Goal: Task Accomplishment & Management: Complete application form

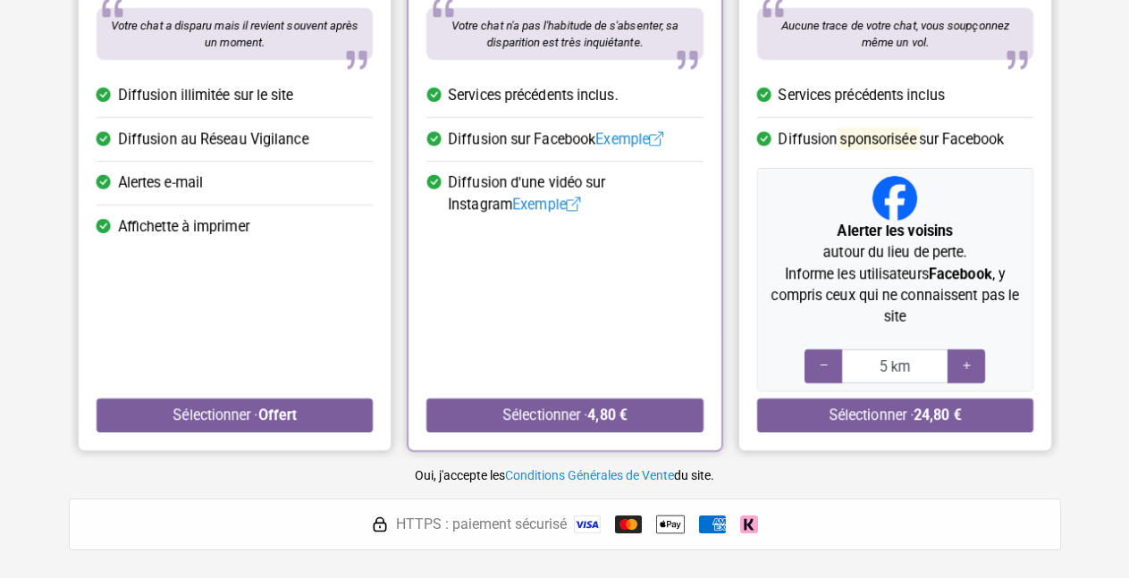
scroll to position [365, 0]
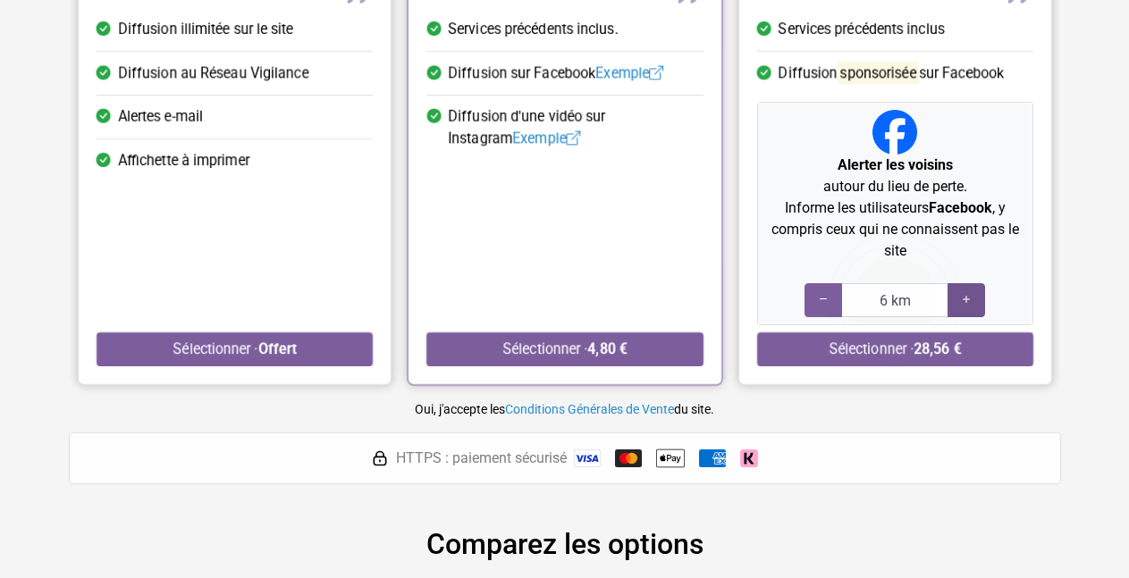
click at [968, 301] on icon at bounding box center [966, 299] width 14 height 17
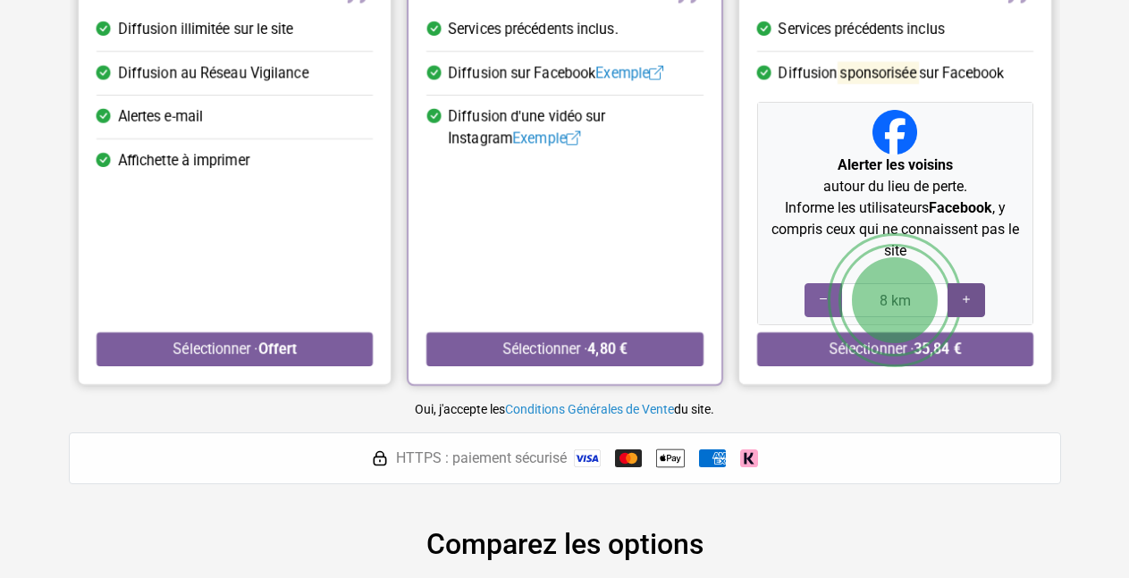
click at [968, 301] on icon at bounding box center [966, 299] width 14 height 17
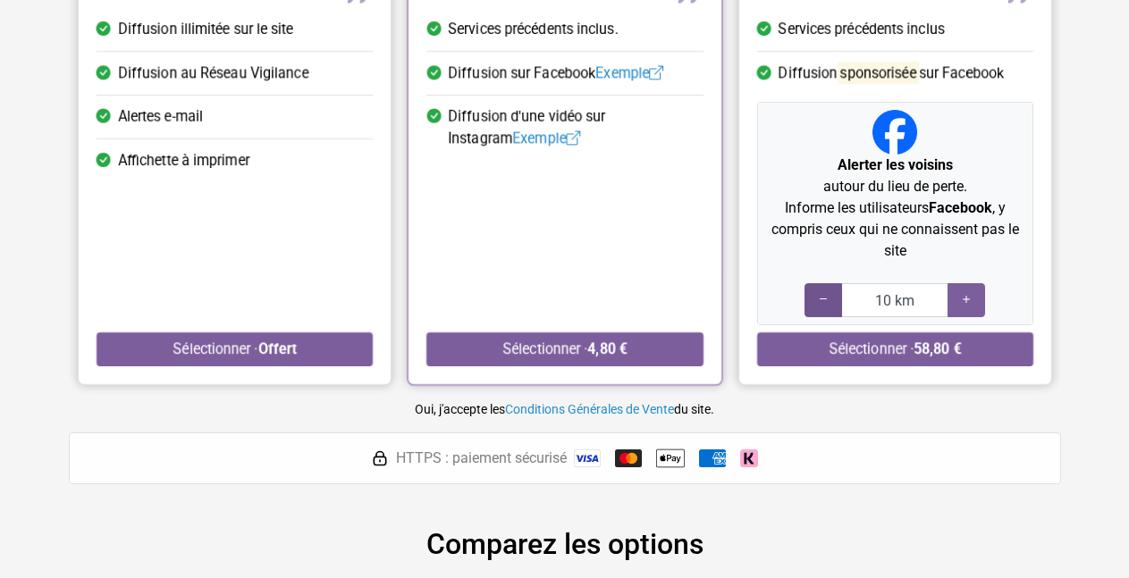
click at [822, 293] on icon at bounding box center [823, 299] width 14 height 17
click at [968, 302] on icon at bounding box center [966, 299] width 14 height 17
type input "10 km"
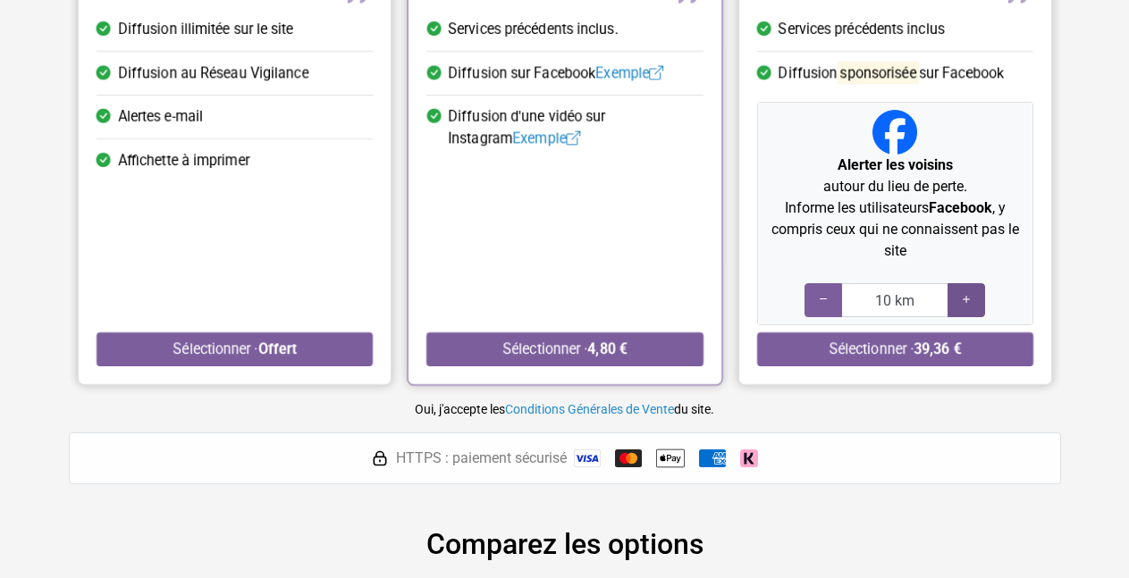
click at [968, 302] on icon at bounding box center [966, 299] width 14 height 17
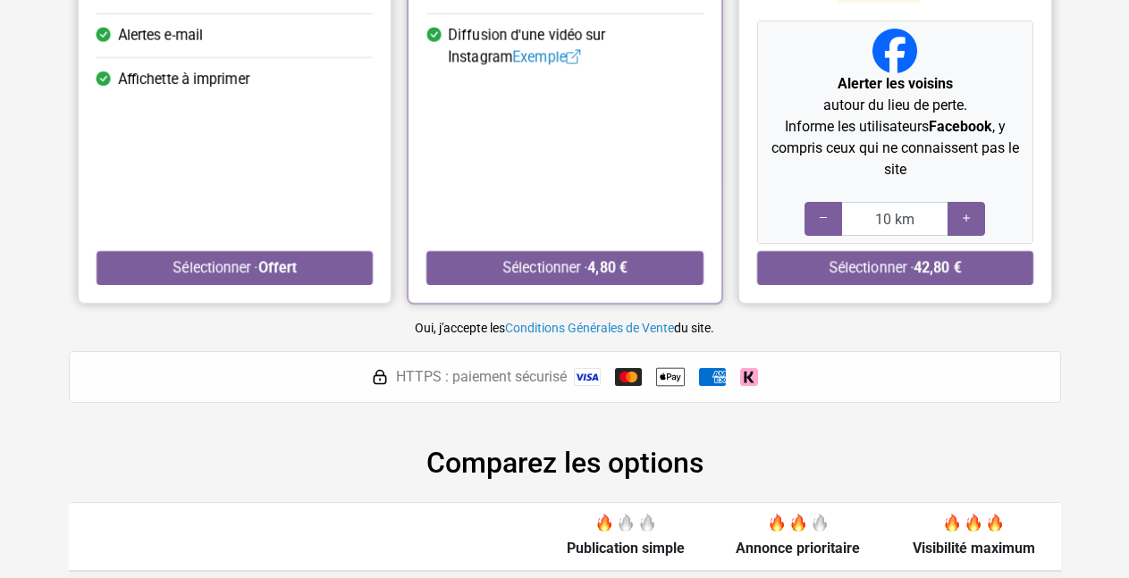
scroll to position [434, 0]
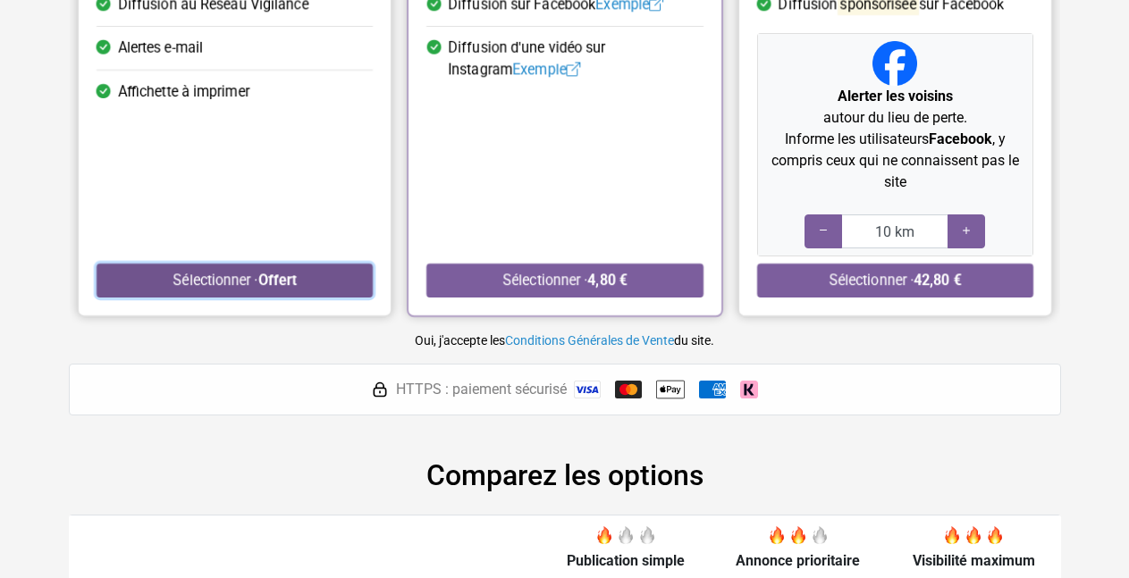
click at [268, 276] on strong "Offert" at bounding box center [276, 280] width 38 height 17
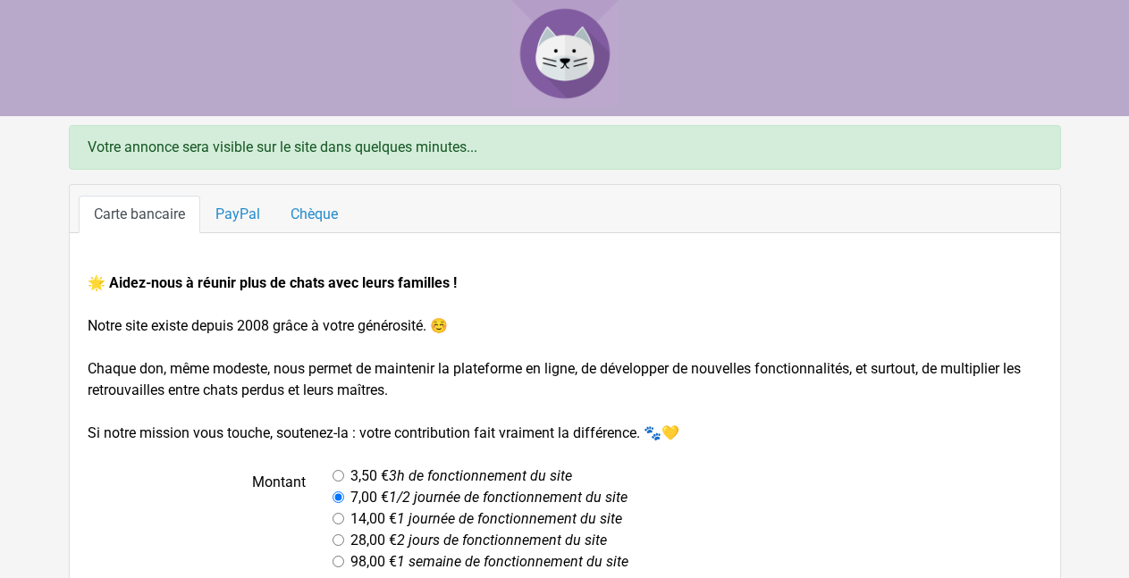
click at [569, 46] on img at bounding box center [564, 53] width 107 height 107
